Goal: Task Accomplishment & Management: Complete application form

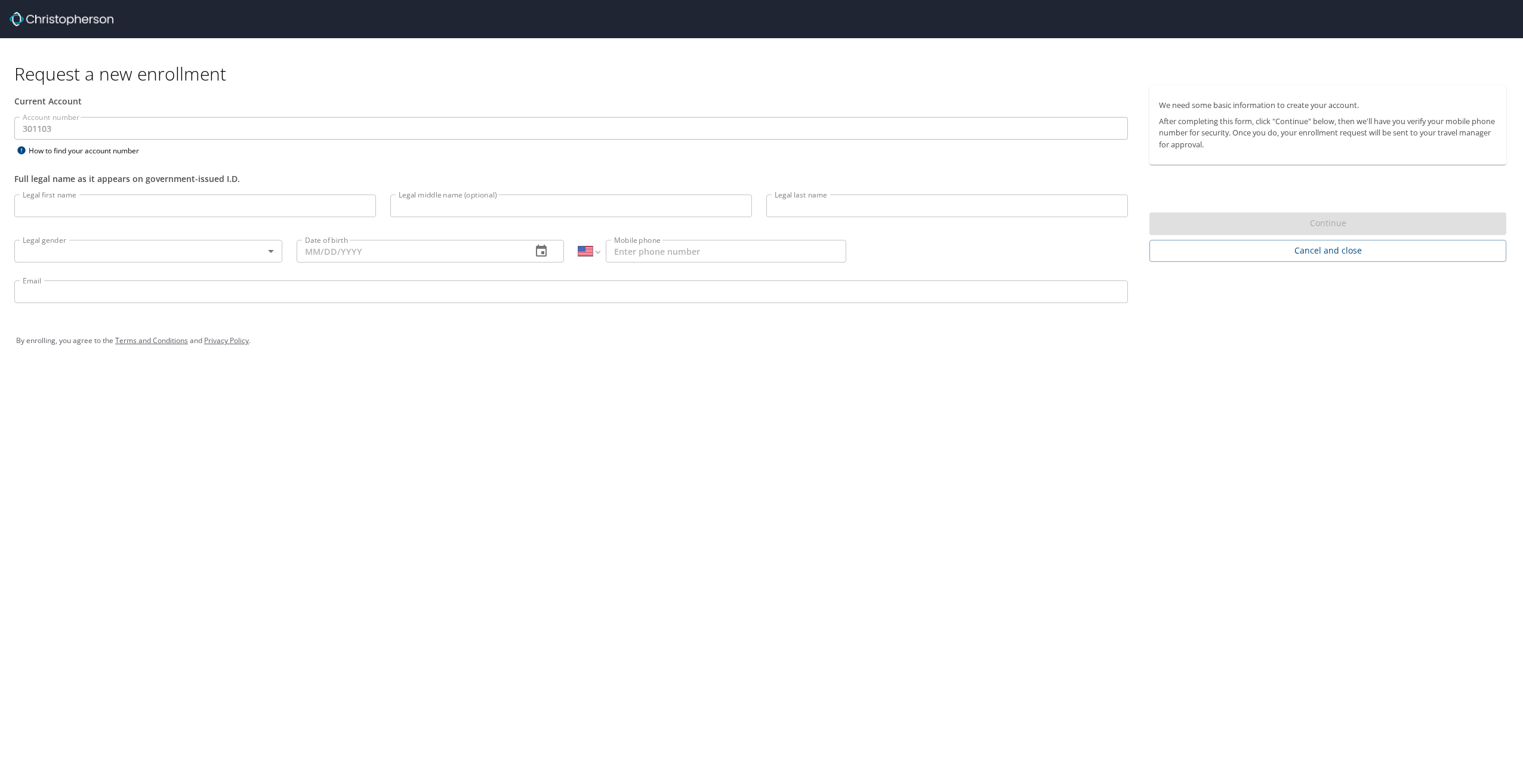
select select "US"
click at [141, 204] on input "Legal first name" at bounding box center [195, 206] width 362 height 23
type input "Jack"
type input "[PERSON_NAME]"
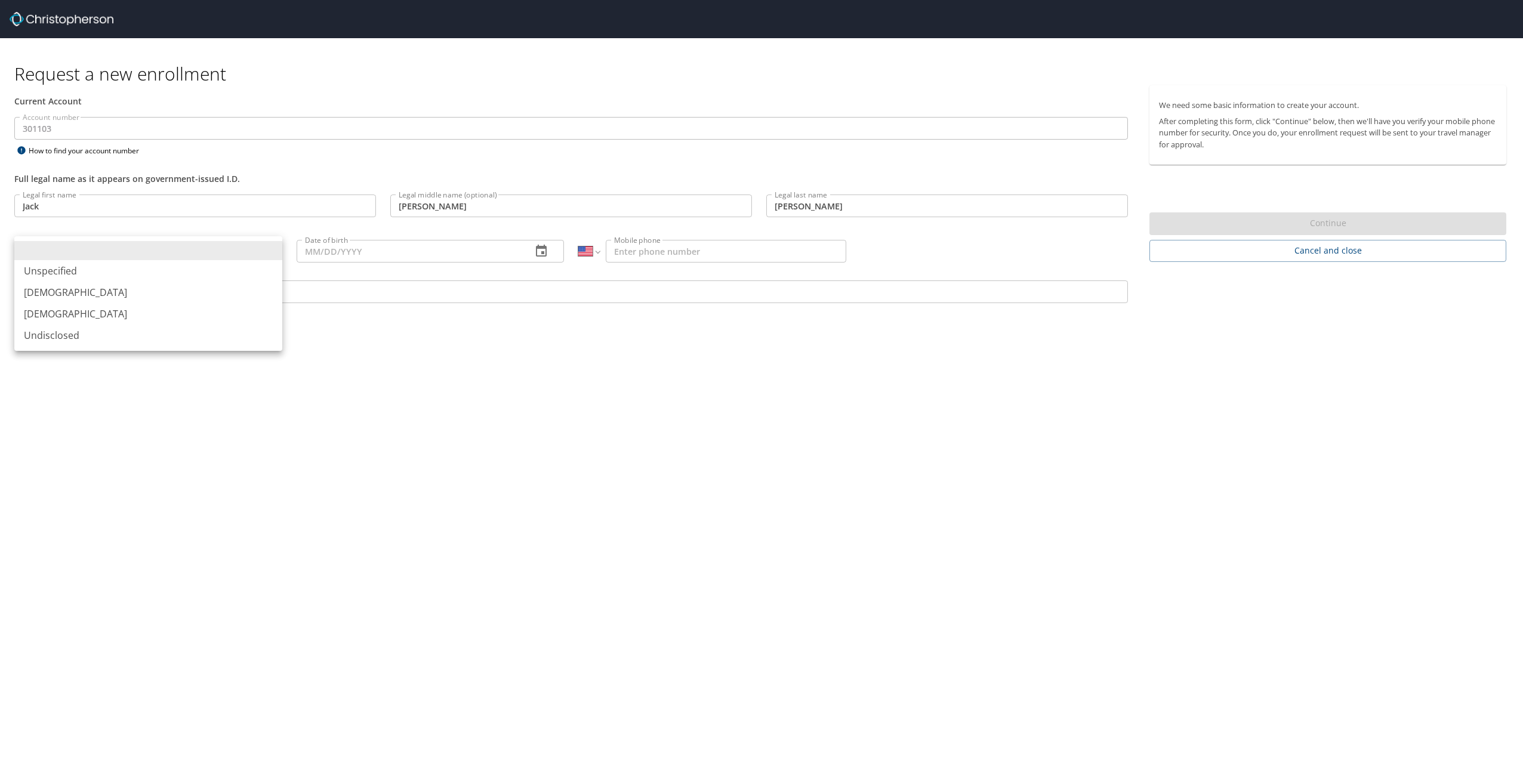
click at [276, 248] on body "Request a new enrollment Current Account Account number 301103 Account number H…" at bounding box center [762, 392] width 1523 height 784
click at [236, 292] on li "[DEMOGRAPHIC_DATA]" at bounding box center [148, 292] width 268 height 21
type input "[DEMOGRAPHIC_DATA]"
click at [540, 252] on icon "button" at bounding box center [541, 251] width 15 height 15
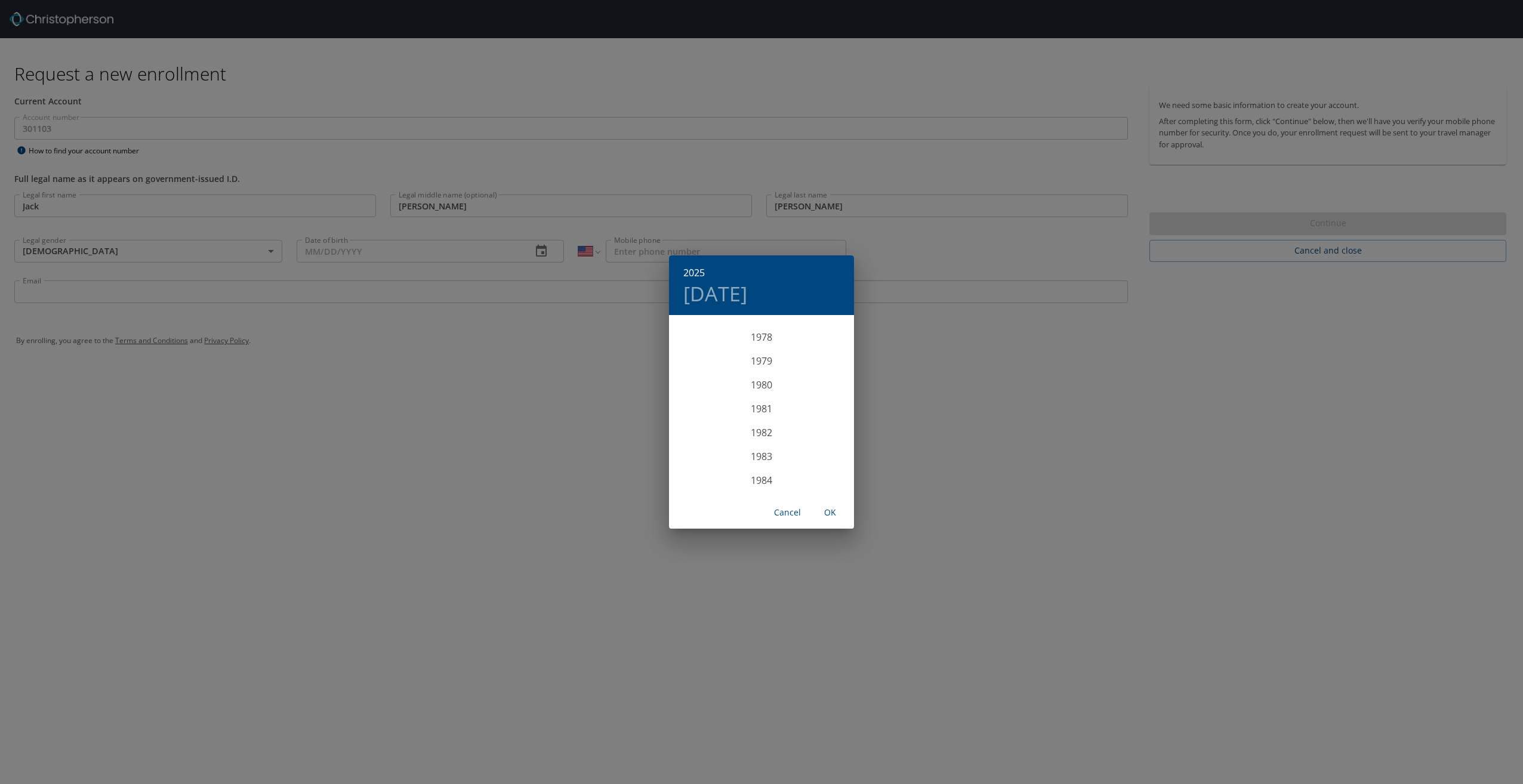
scroll to position [1869, 0]
click at [757, 368] on div "1979" at bounding box center [761, 368] width 185 height 24
click at [761, 429] on div "Aug" at bounding box center [761, 428] width 62 height 45
click at [714, 399] on p "6" at bounding box center [714, 400] width 4 height 8
click at [831, 512] on span "OK" at bounding box center [829, 513] width 28 height 15
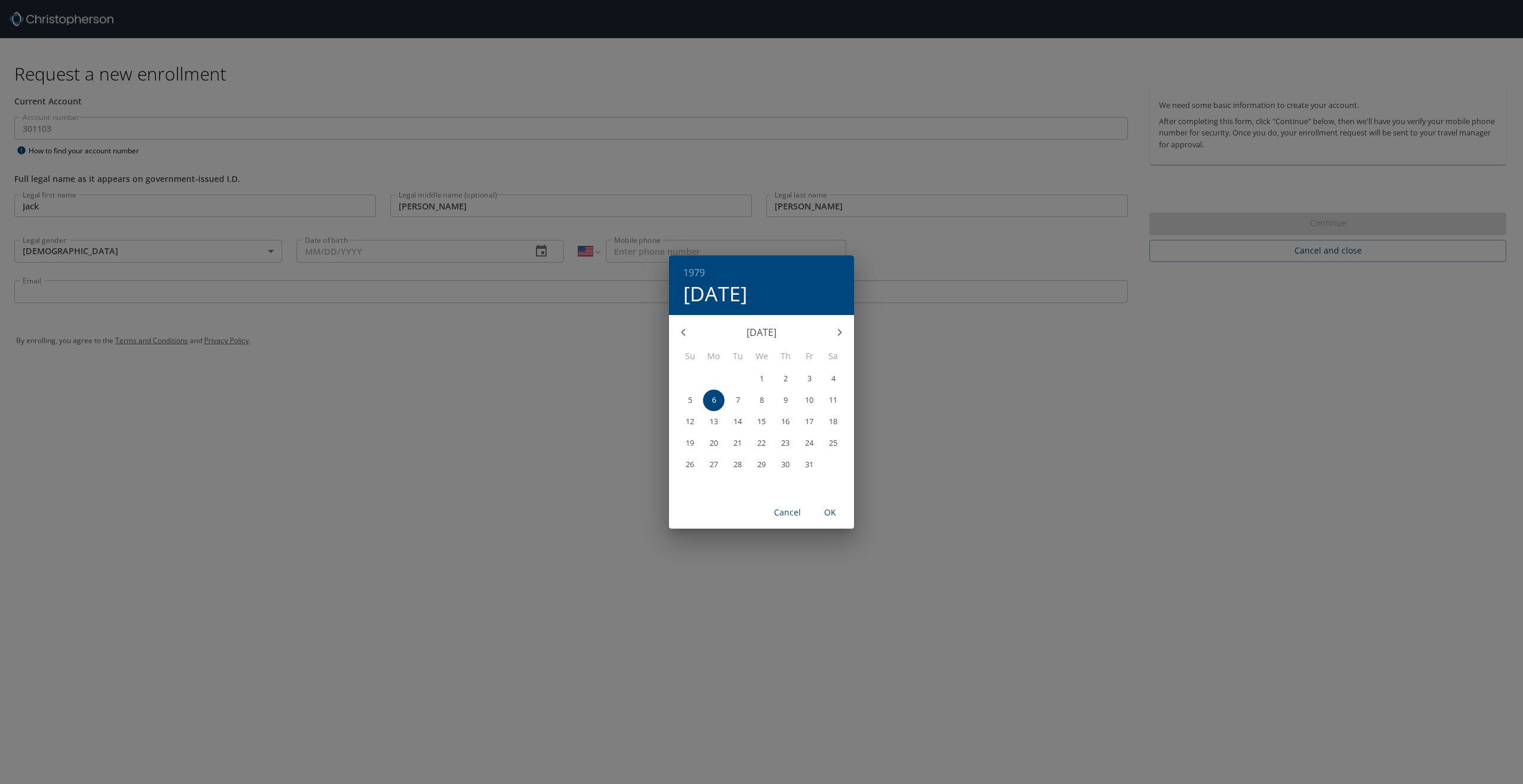
type input "[DATE]"
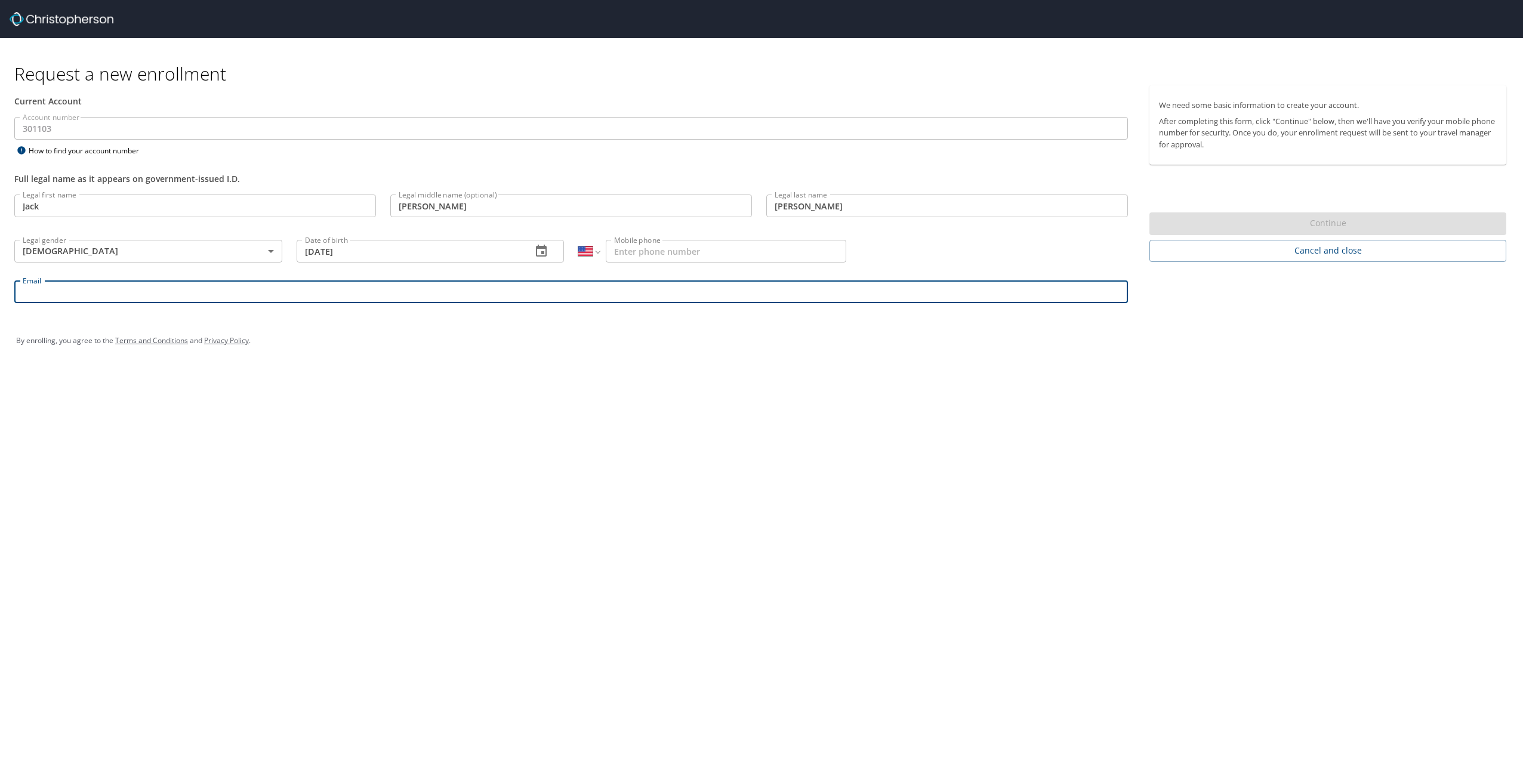
click at [152, 289] on input "Email" at bounding box center [571, 292] width 1113 height 23
type input "[EMAIL_ADDRESS][DOMAIN_NAME]"
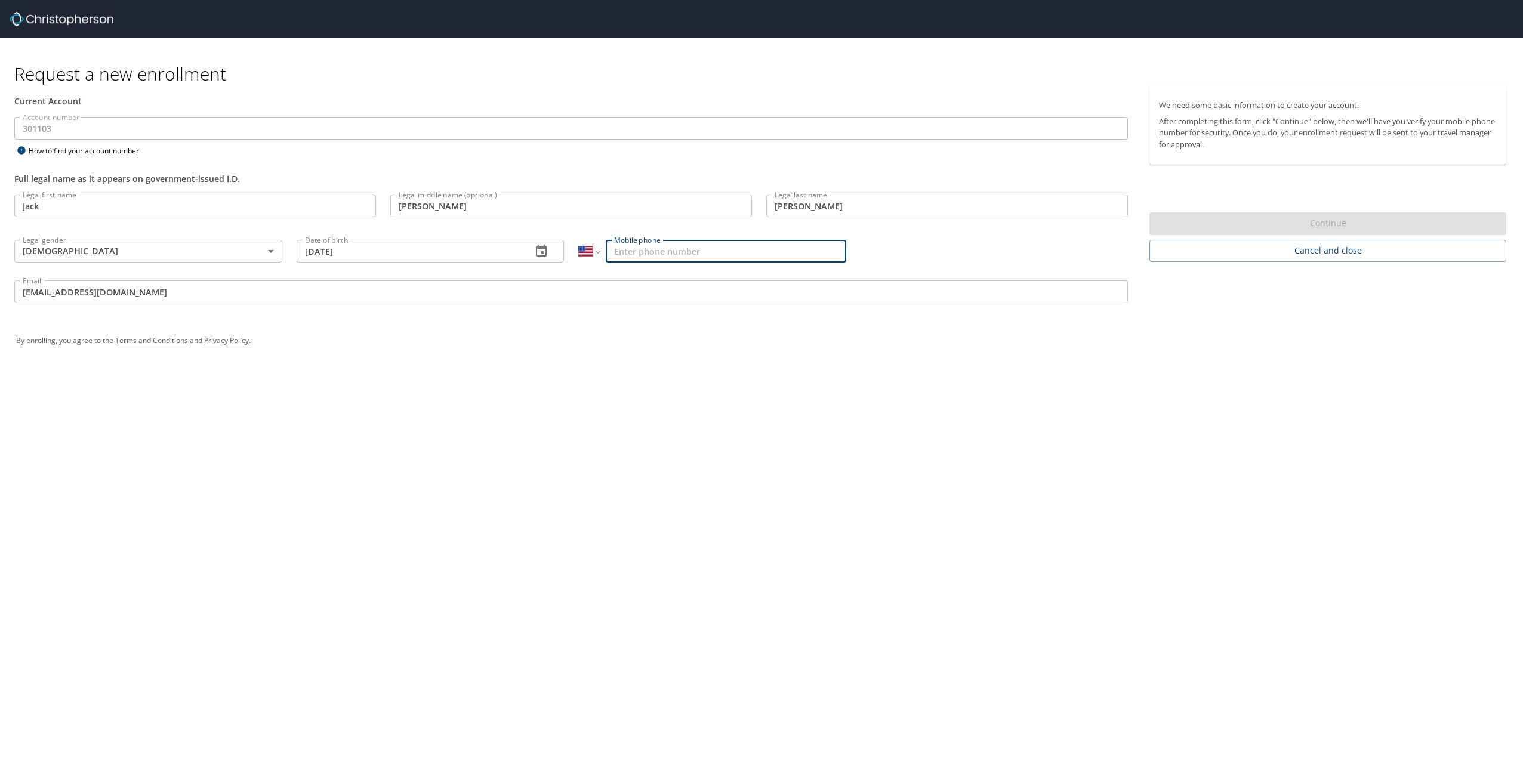
click at [677, 249] on input "Mobile phone" at bounding box center [725, 251] width 240 height 23
type input "[PHONE_NUMBER]"
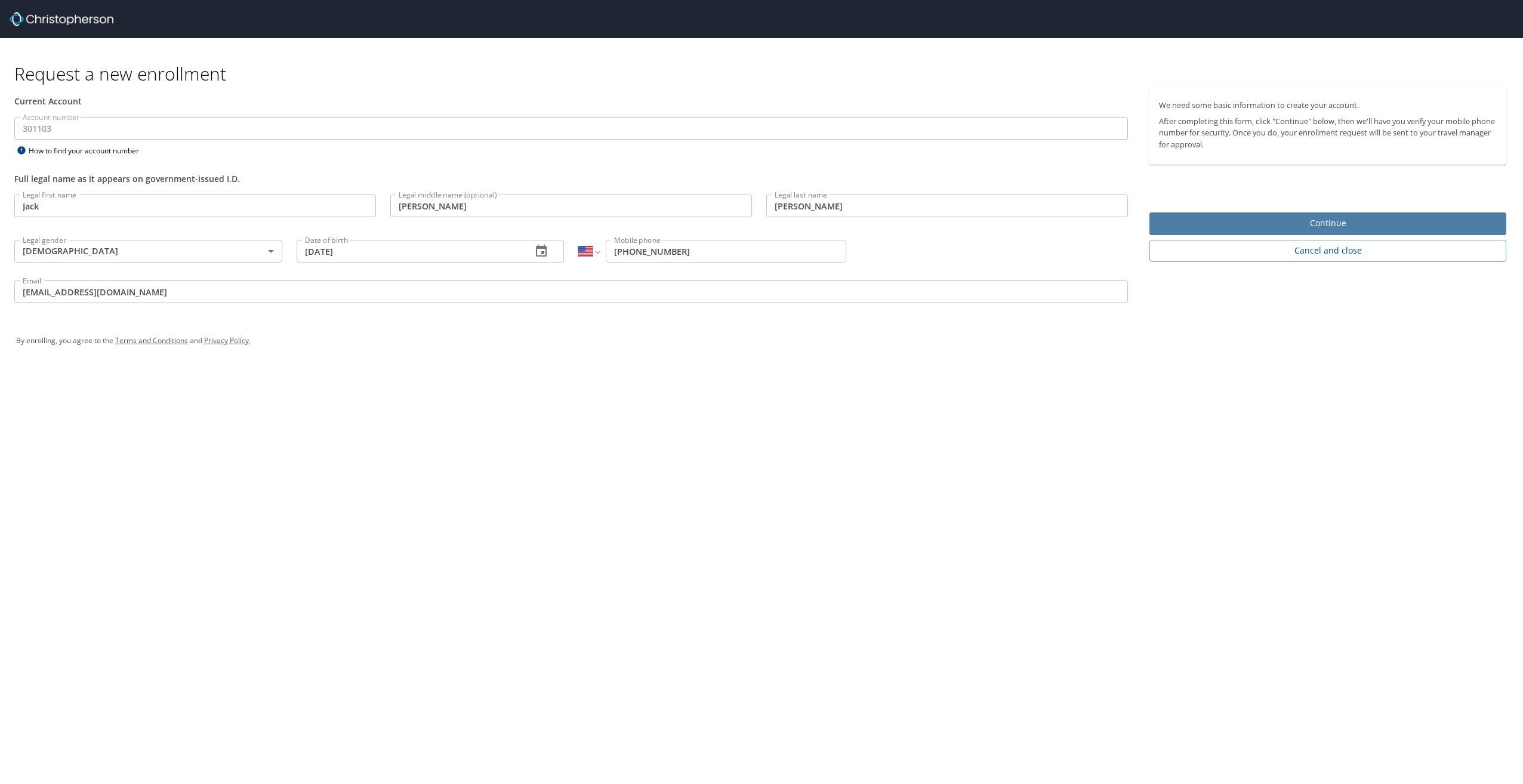
click at [1350, 230] on span "Continue" at bounding box center [1327, 224] width 337 height 15
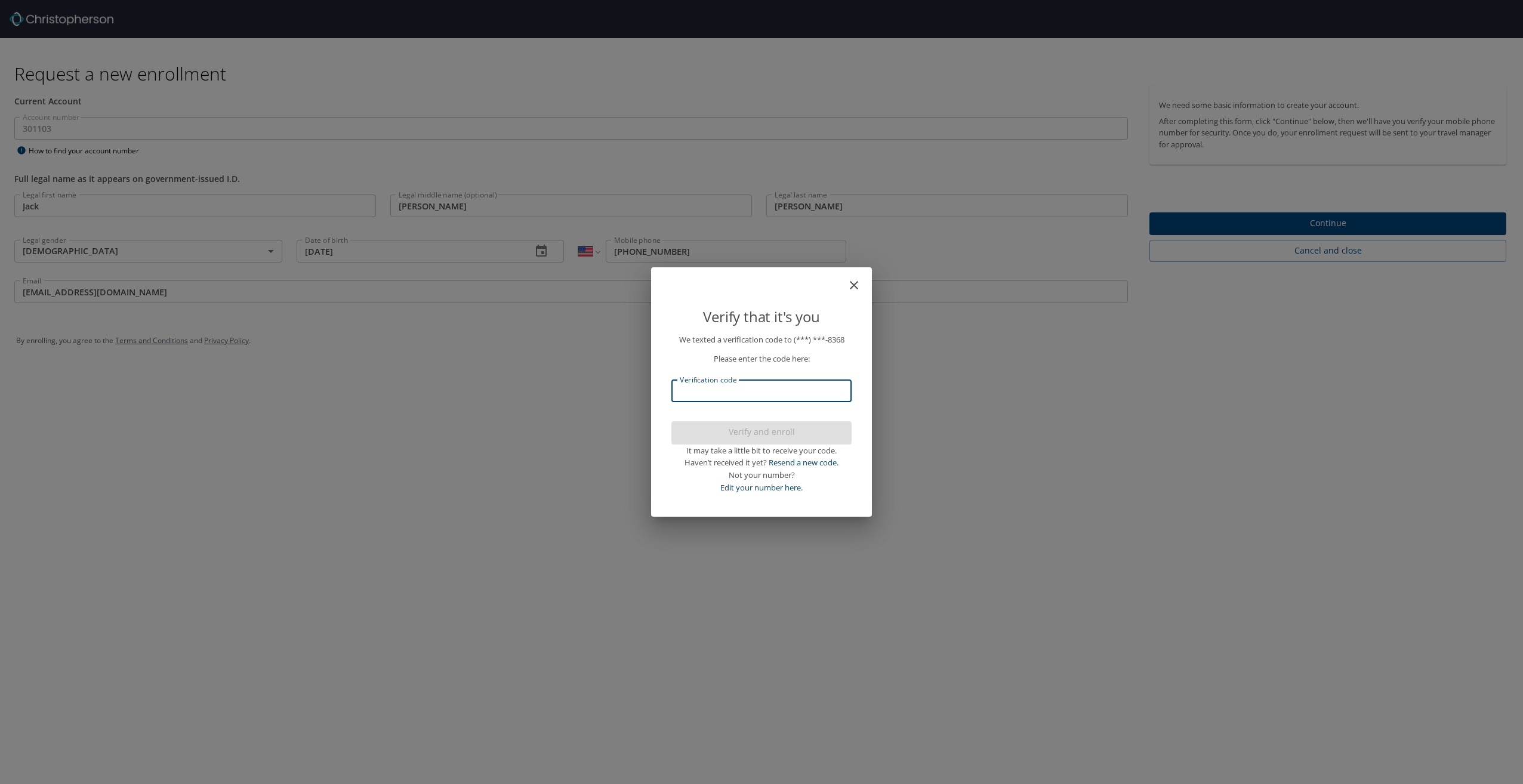
click at [778, 395] on input "Verification code" at bounding box center [762, 391] width 180 height 23
type input "512196"
click at [763, 429] on span "Verify and enroll" at bounding box center [762, 432] width 161 height 15
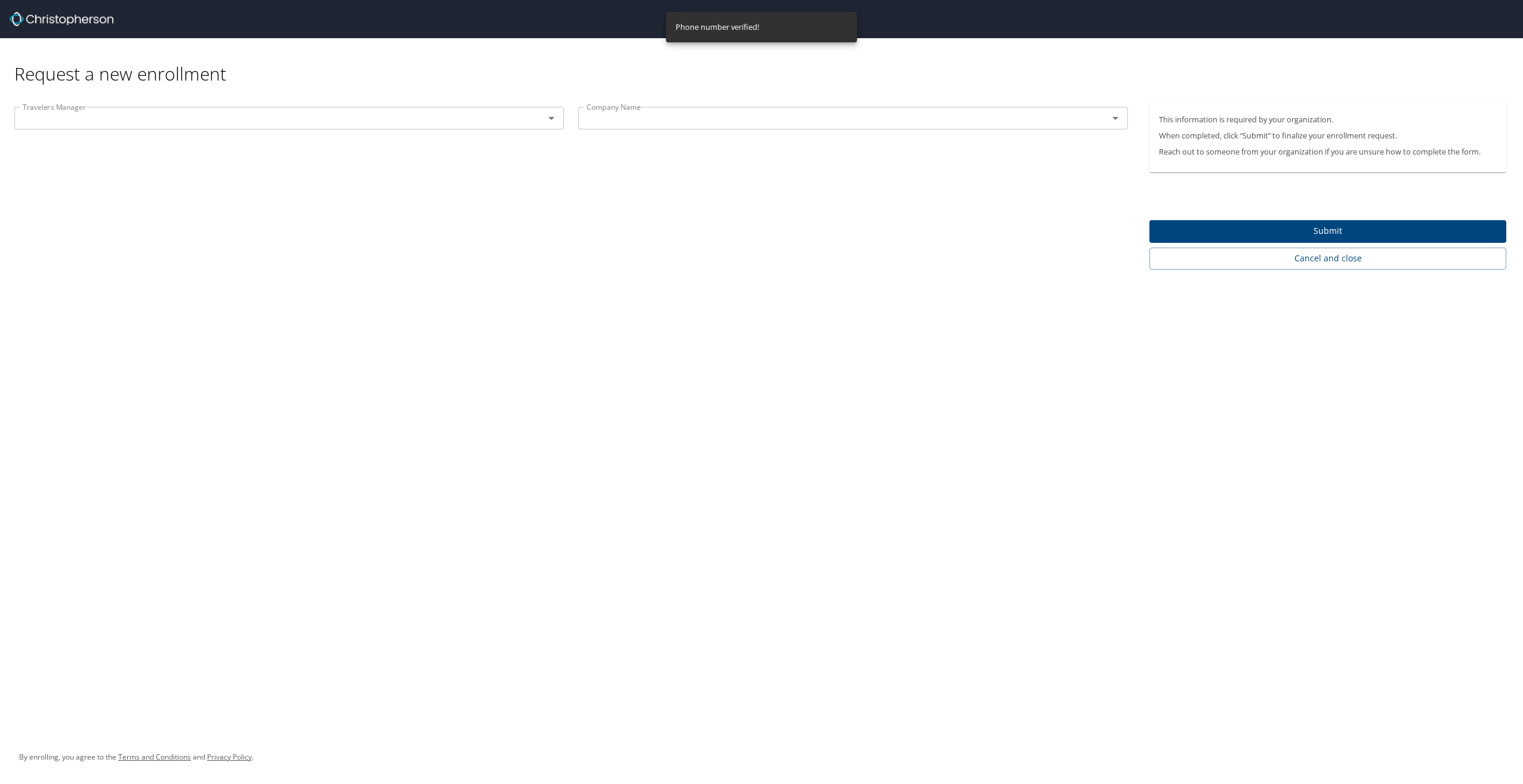
click at [550, 119] on icon "Open" at bounding box center [551, 118] width 15 height 15
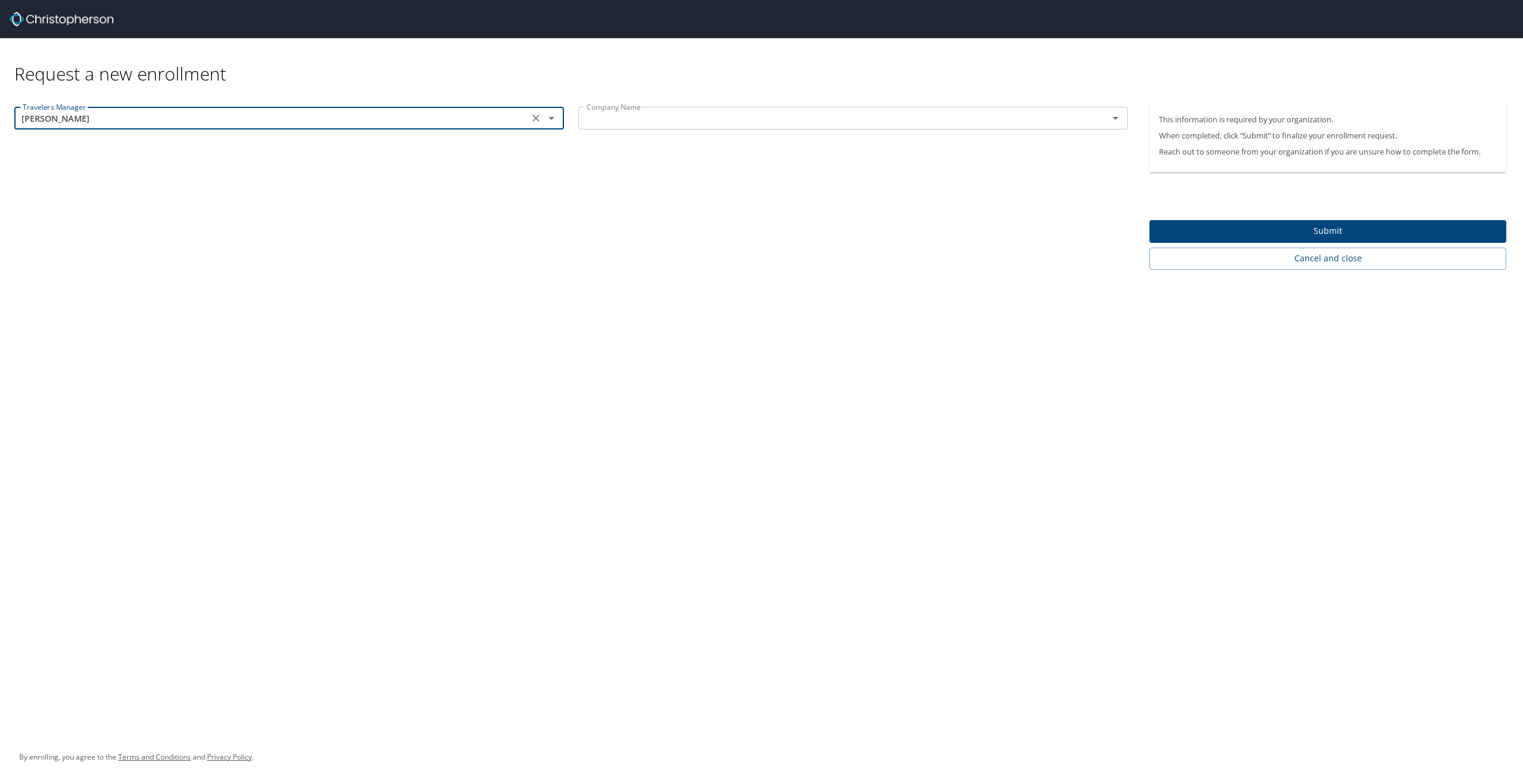
click at [550, 121] on icon "Open" at bounding box center [551, 118] width 15 height 15
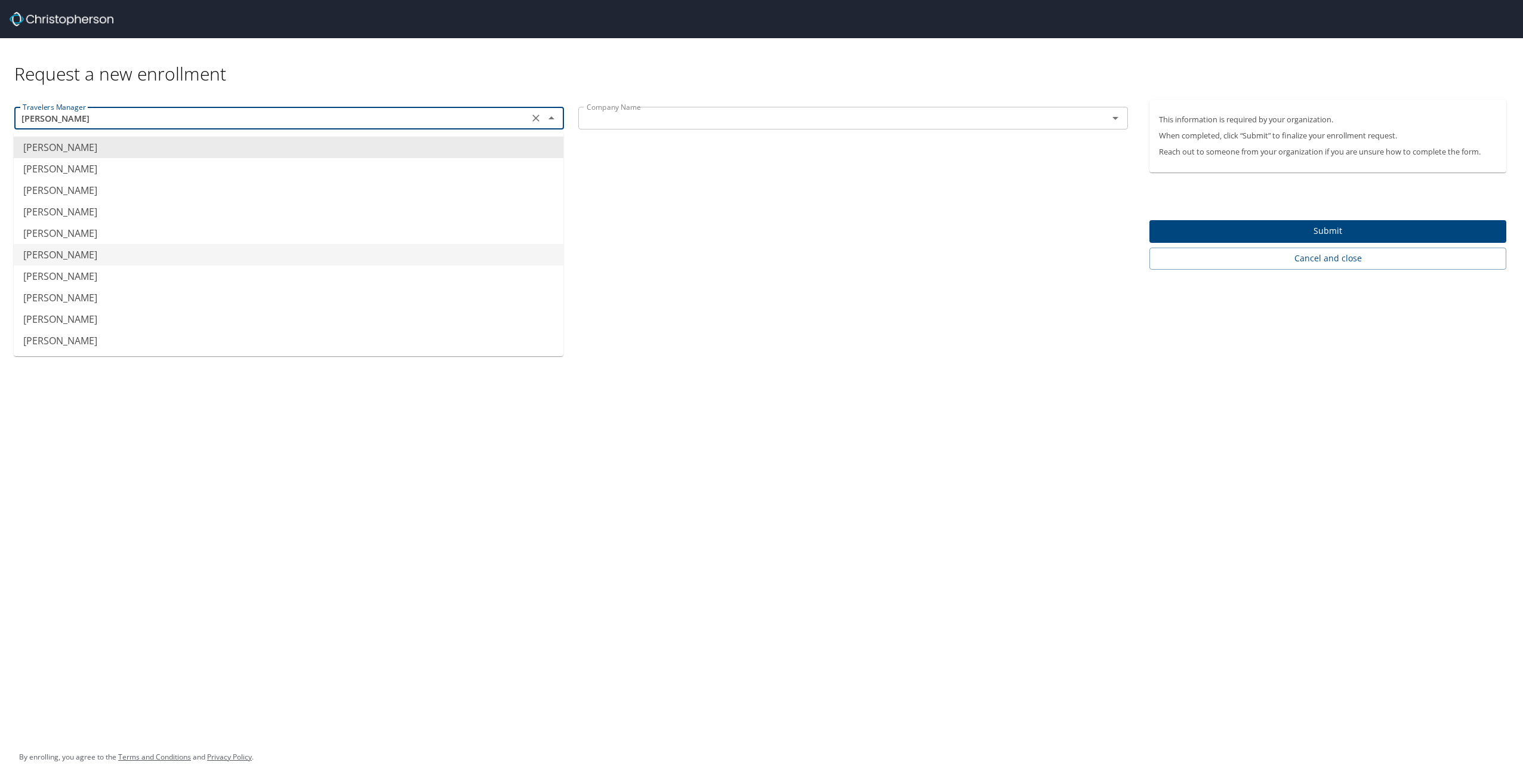
click at [380, 253] on li "[PERSON_NAME]" at bounding box center [288, 254] width 549 height 21
type input "[PERSON_NAME]"
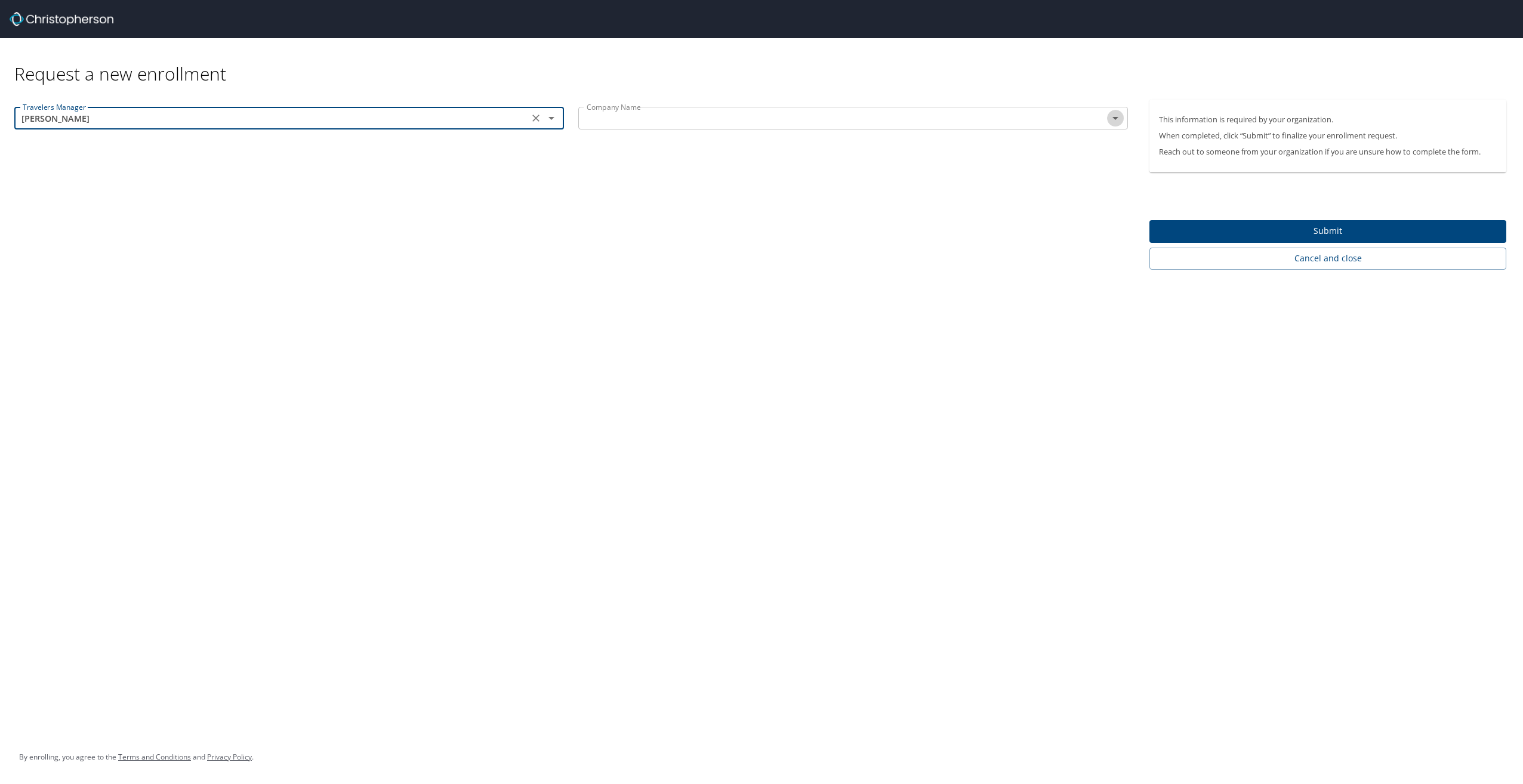
click at [1118, 118] on icon "Open" at bounding box center [1115, 118] width 15 height 15
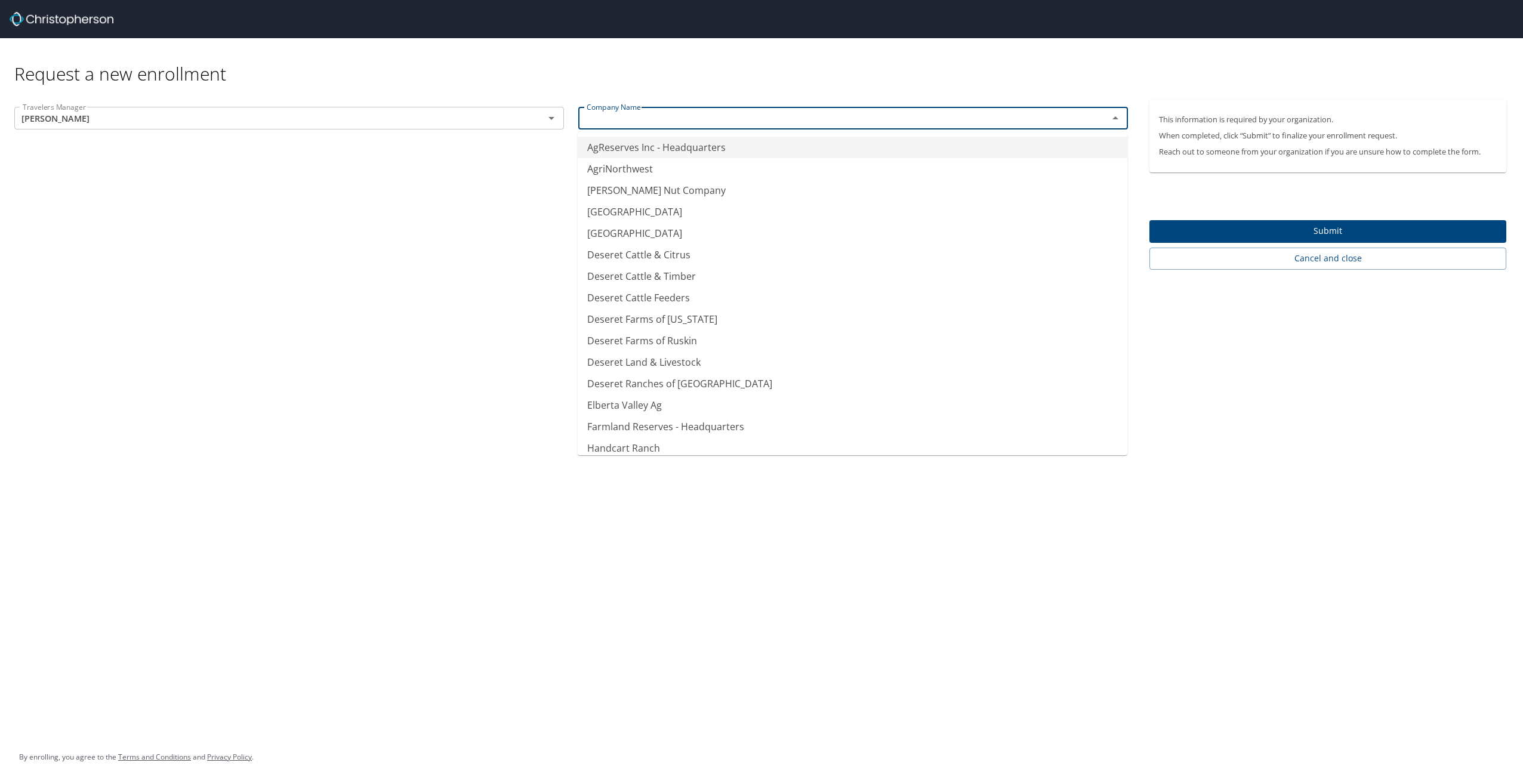
click at [902, 150] on li "AgReserves Inc - Headquarters" at bounding box center [852, 147] width 549 height 21
type input "AgReserves Inc - Headquarters"
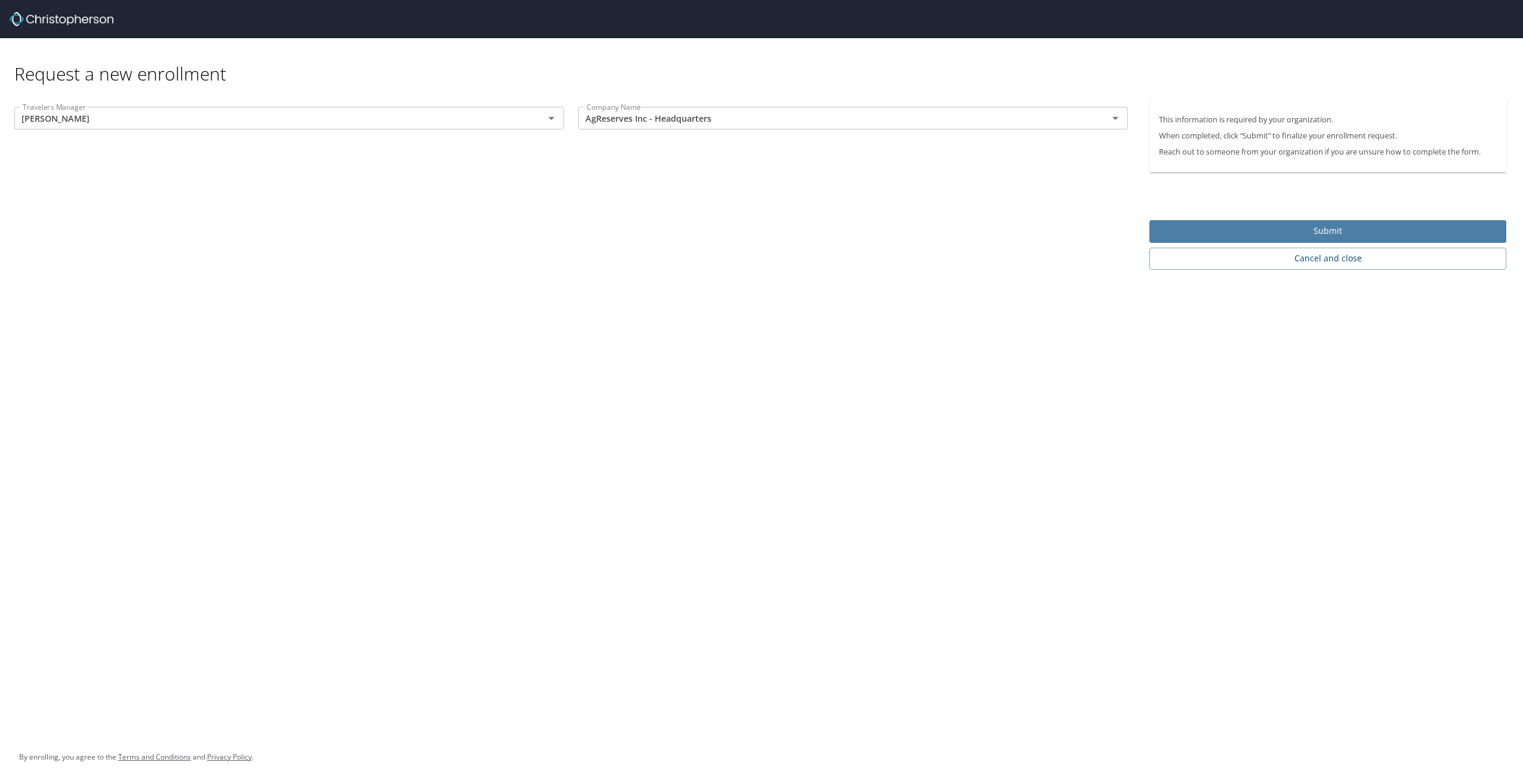
click at [1331, 234] on span "Submit" at bounding box center [1327, 231] width 337 height 15
